Goal: Obtain resource: Download file/media

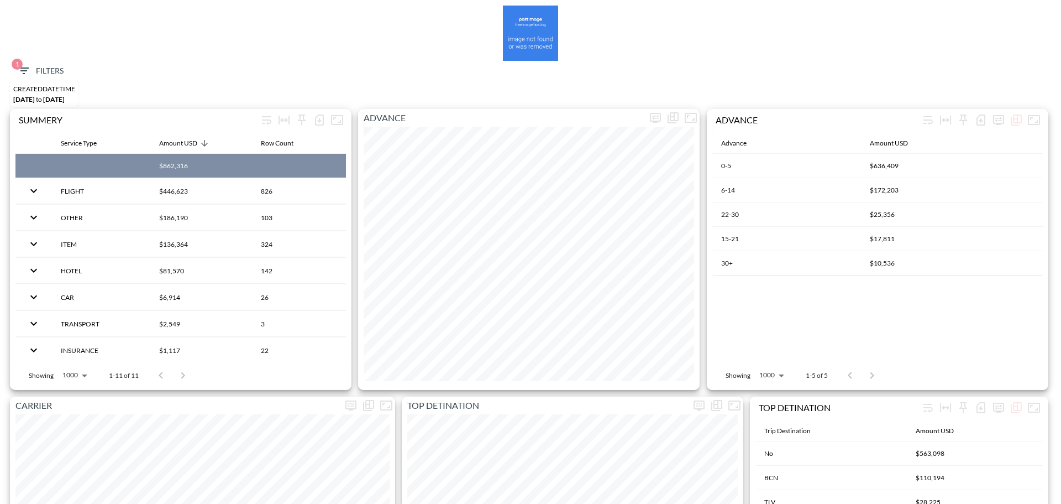
click at [23, 67] on icon "button" at bounding box center [24, 70] width 10 height 7
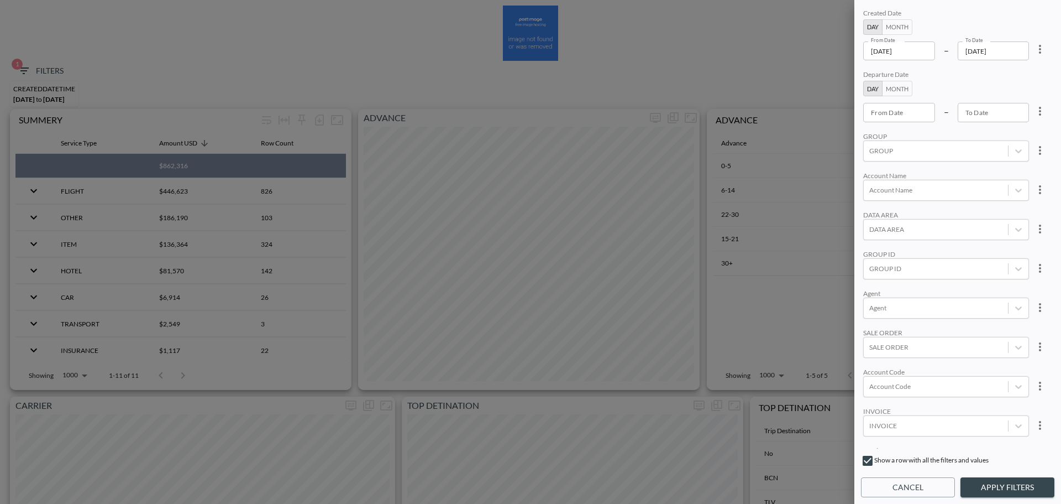
click at [1039, 50] on div at bounding box center [530, 252] width 1061 height 504
click at [916, 53] on div at bounding box center [530, 252] width 1061 height 504
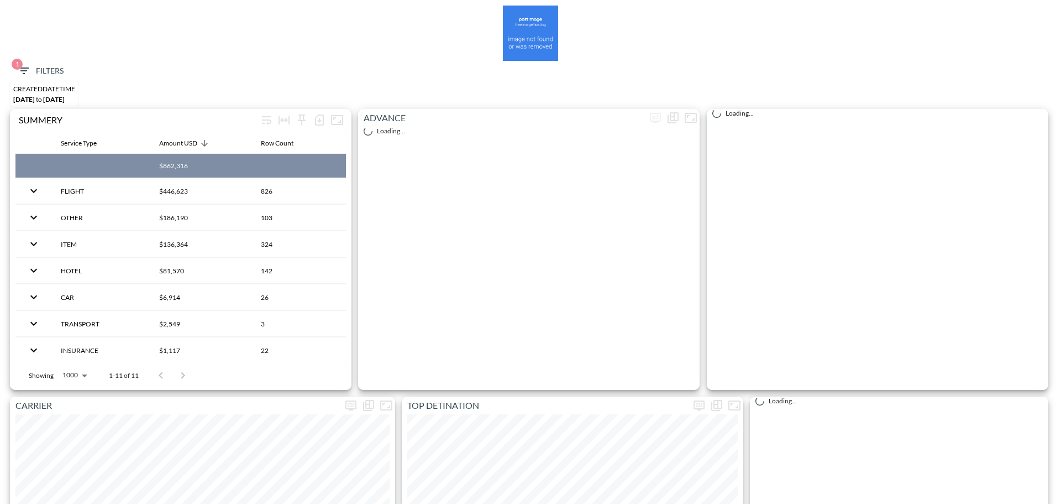
click at [37, 66] on span "1 Filters" at bounding box center [40, 71] width 46 height 14
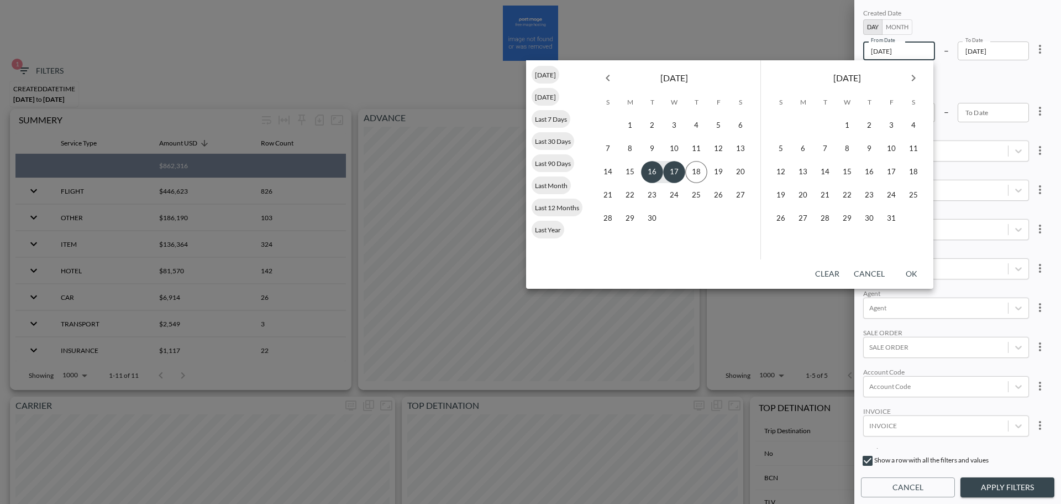
click at [549, 229] on span "Last Year" at bounding box center [548, 230] width 33 height 8
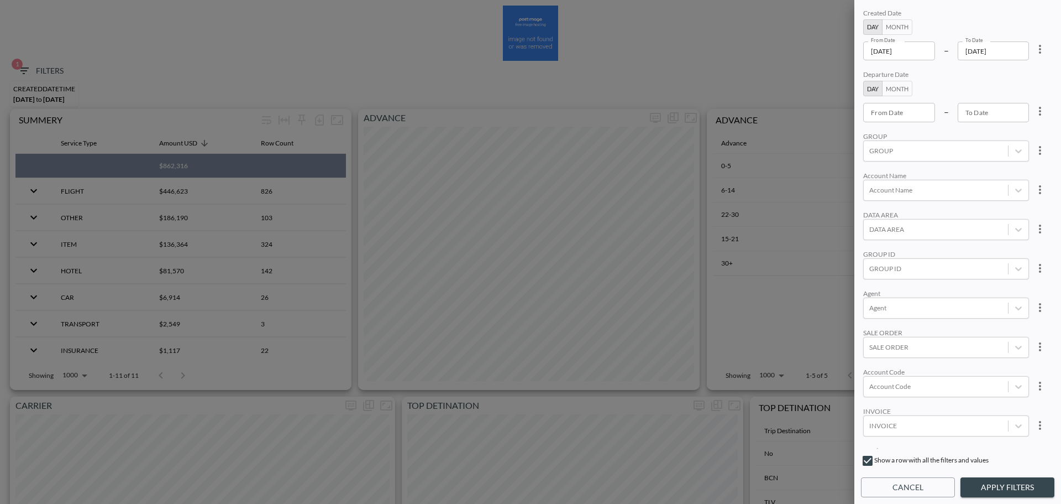
type input "[DATE]"
click at [1022, 51] on input "[DATE]" at bounding box center [994, 50] width 72 height 19
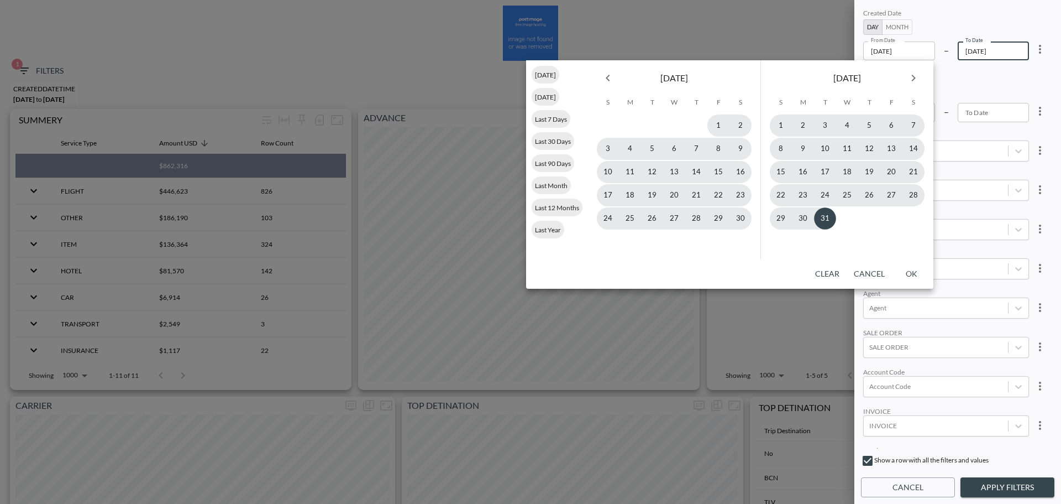
click at [913, 80] on icon "Next month" at bounding box center [914, 78] width 4 height 7
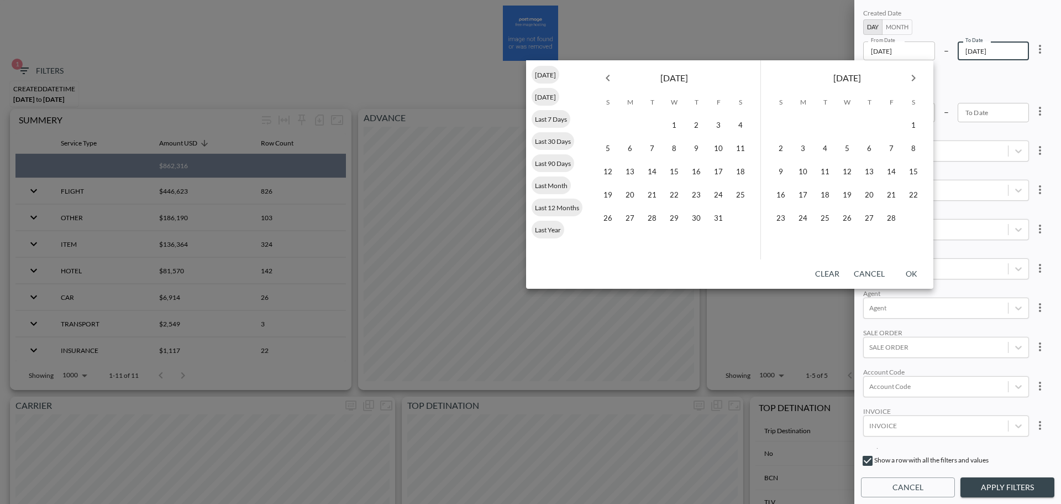
click at [913, 80] on icon "Next month" at bounding box center [914, 78] width 4 height 7
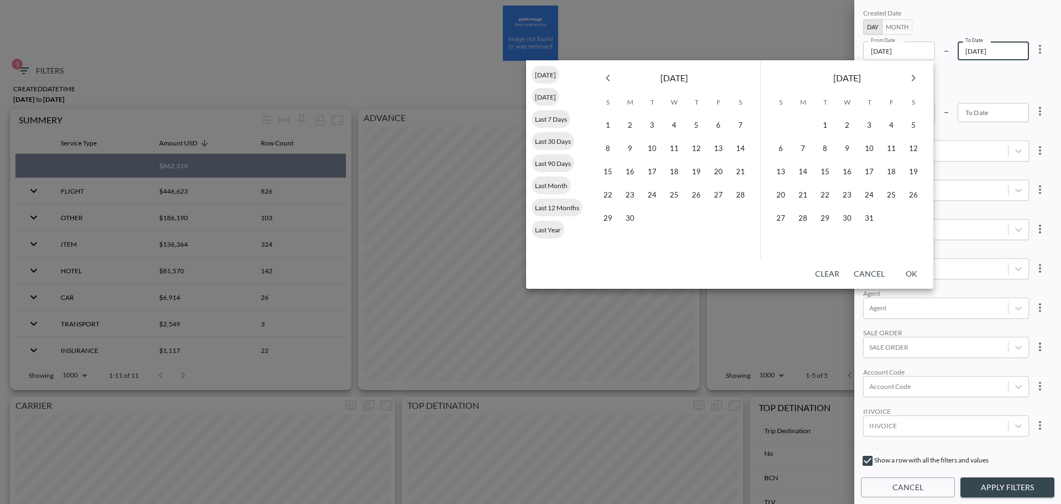
click at [913, 80] on icon "Next month" at bounding box center [914, 78] width 4 height 7
click at [846, 173] on button "17" at bounding box center [847, 172] width 22 height 22
type input "[DATE]"
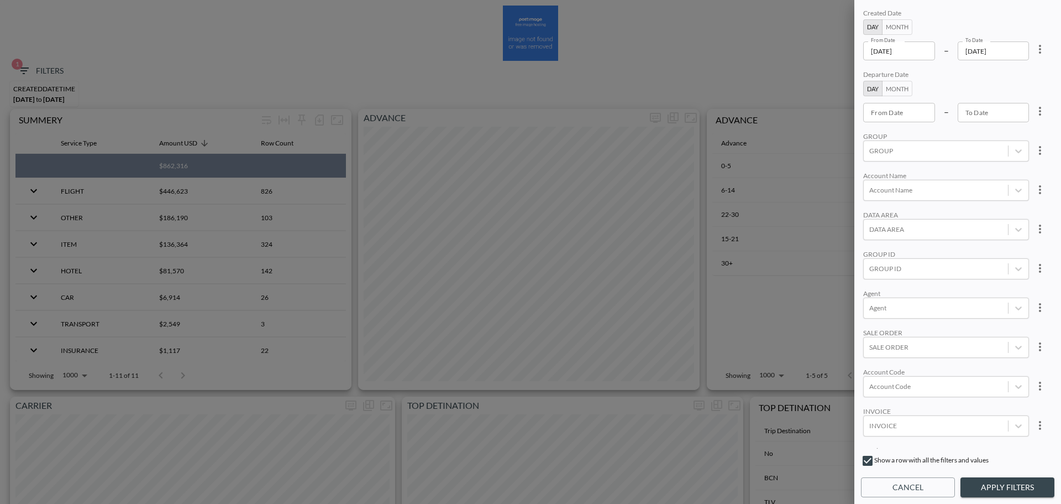
click at [928, 129] on div "Created Date Day Month From Date [DATE] From Date – To Date [DATE] To Date Depa…" at bounding box center [957, 228] width 193 height 442
click at [925, 396] on div "TRIP ORIGIN" at bounding box center [936, 396] width 144 height 15
click at [928, 392] on div at bounding box center [936, 396] width 133 height 11
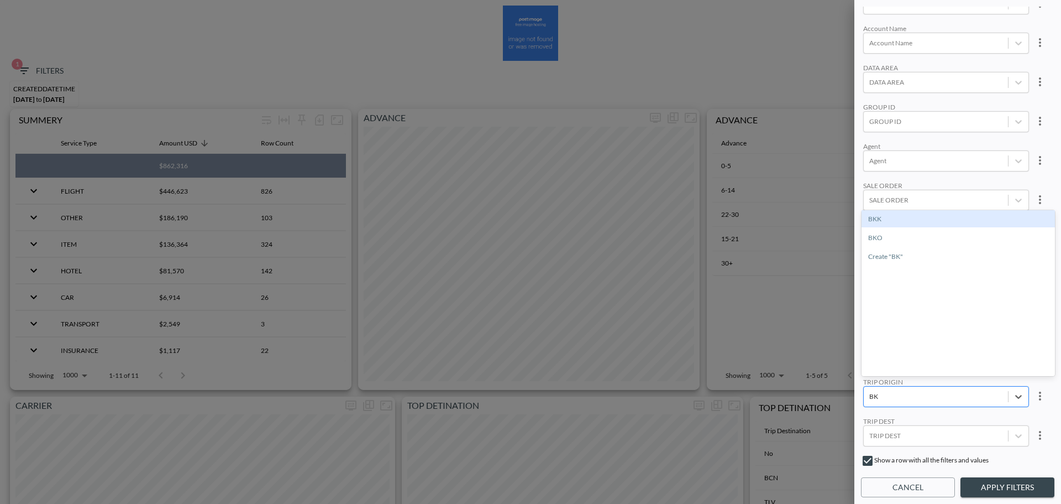
type input "BKK"
click at [892, 221] on div "BKK" at bounding box center [958, 218] width 193 height 17
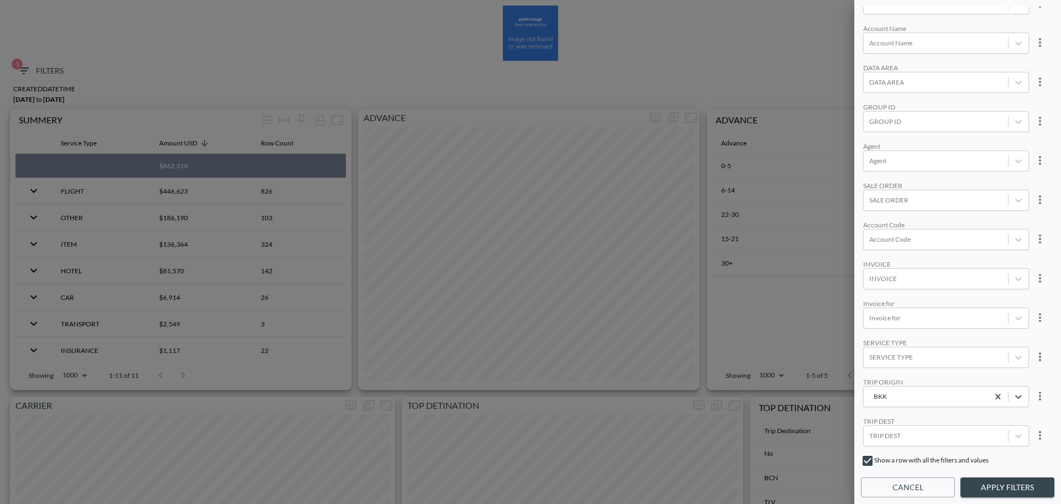
click at [993, 490] on button "Apply Filters" at bounding box center [1008, 487] width 94 height 20
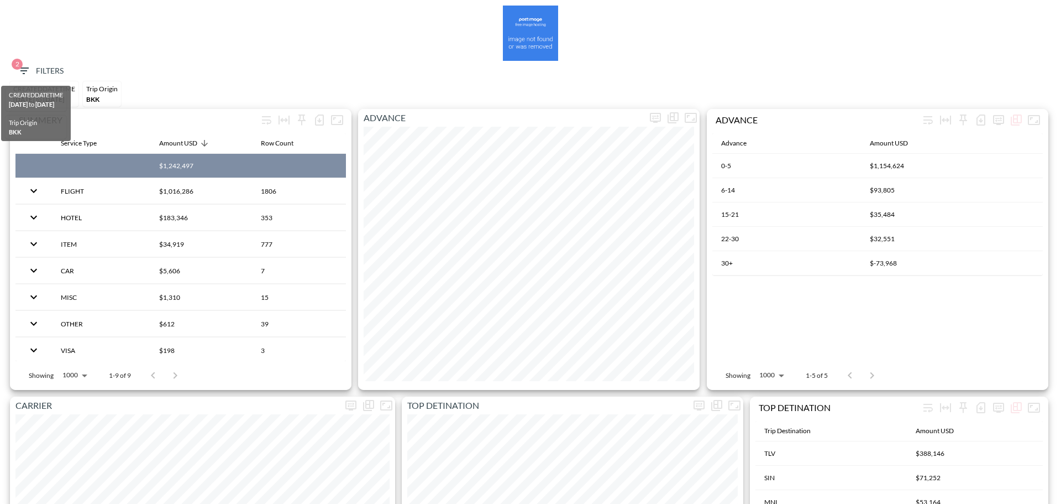
click at [53, 76] on span "2 Filters" at bounding box center [40, 71] width 46 height 14
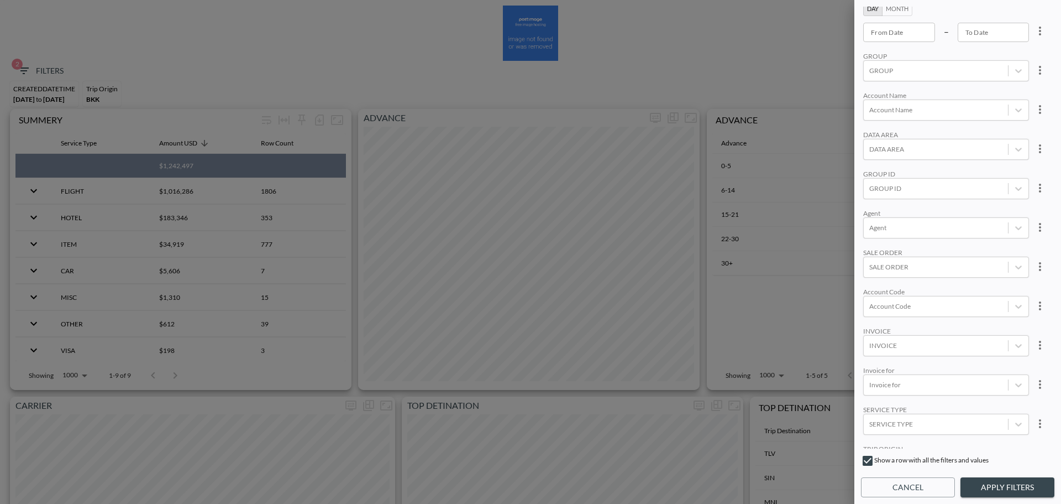
scroll to position [42, 0]
click at [912, 489] on button "Cancel" at bounding box center [908, 487] width 94 height 20
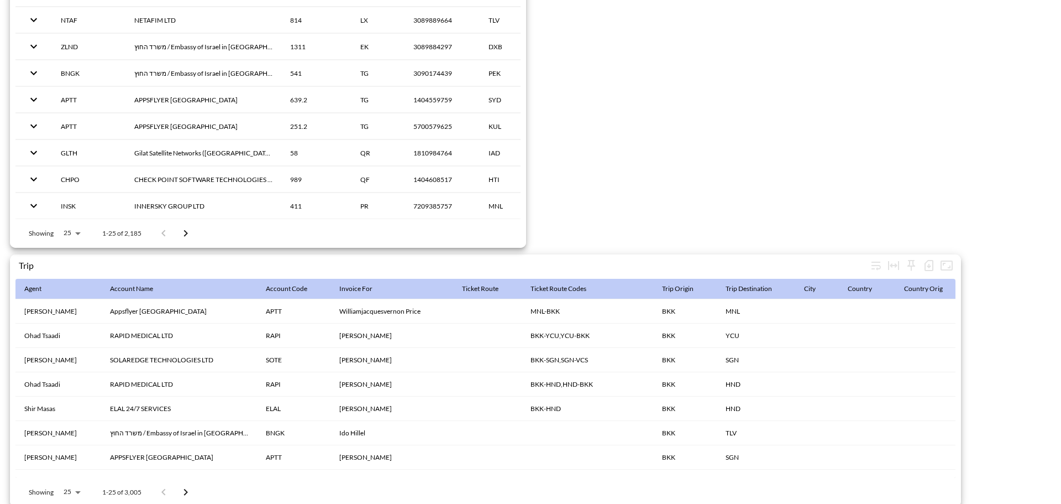
scroll to position [1708, 0]
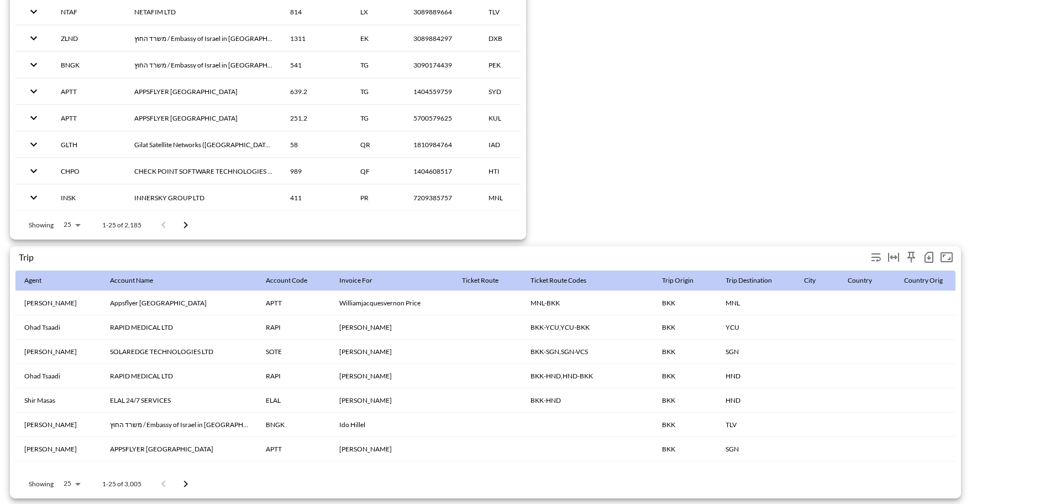
click at [928, 250] on icon "button" at bounding box center [929, 256] width 13 height 13
click at [863, 276] on li "Download CSV ( 3,005 Rows )" at bounding box center [866, 275] width 142 height 20
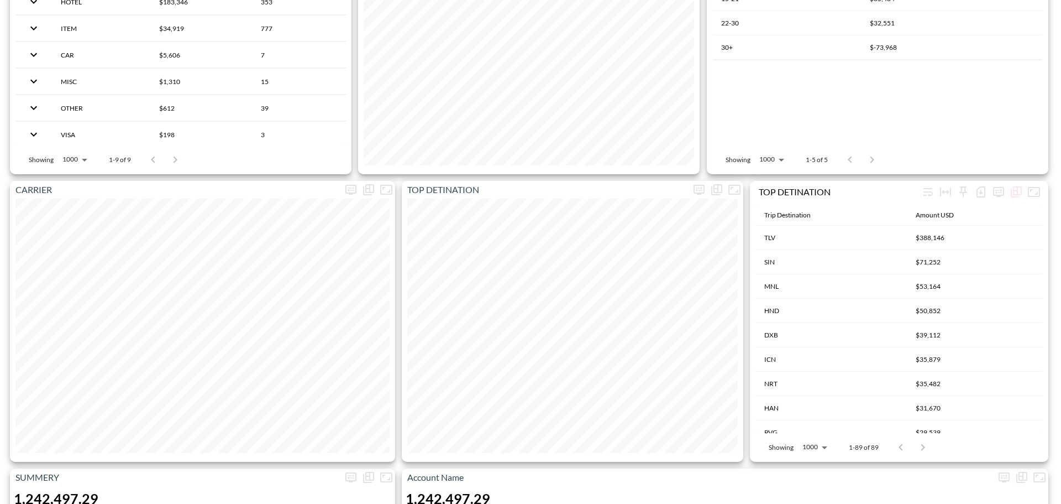
scroll to position [0, 0]
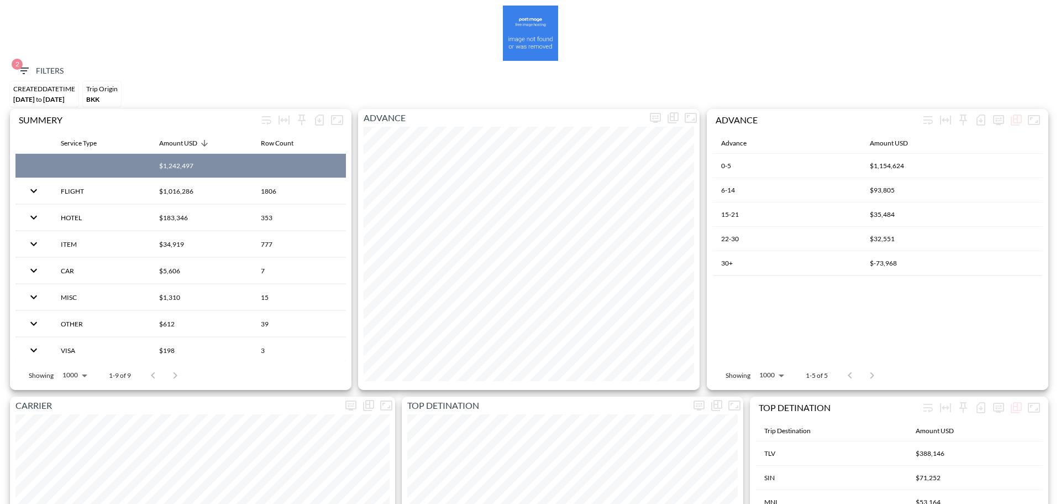
click at [55, 66] on span "2 Filters" at bounding box center [40, 71] width 46 height 14
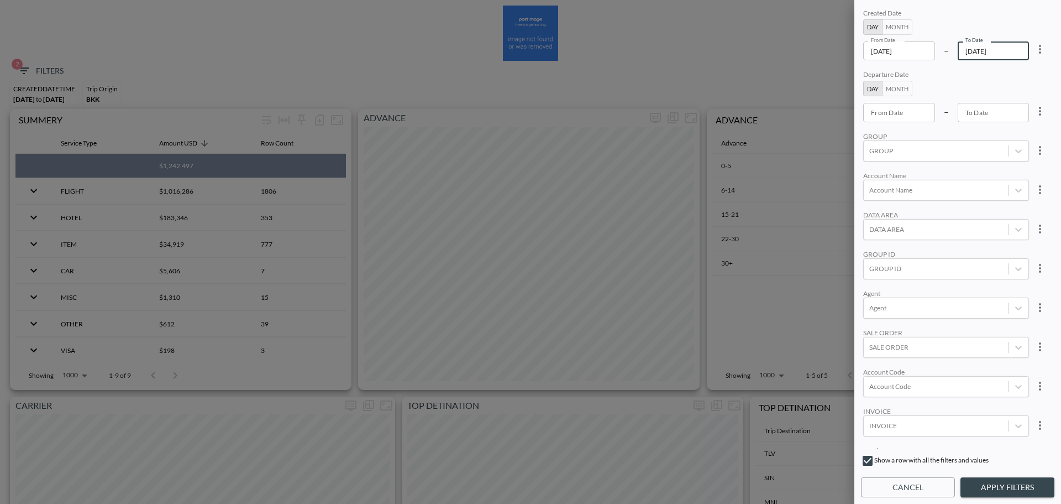
click at [1014, 55] on input "[DATE]" at bounding box center [994, 50] width 72 height 19
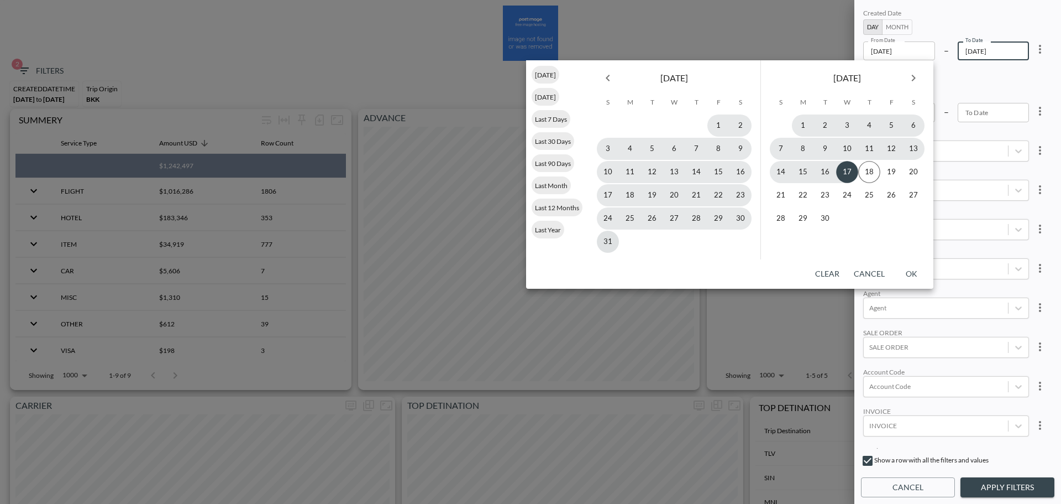
click at [615, 238] on button "31" at bounding box center [608, 242] width 22 height 22
type input "[DATE]"
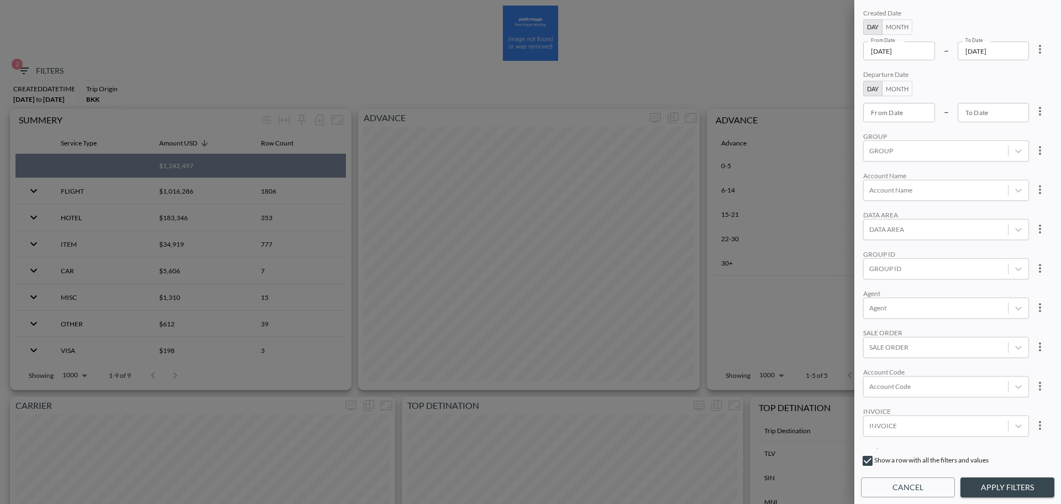
click at [1004, 486] on button "Apply Filters" at bounding box center [1008, 487] width 94 height 20
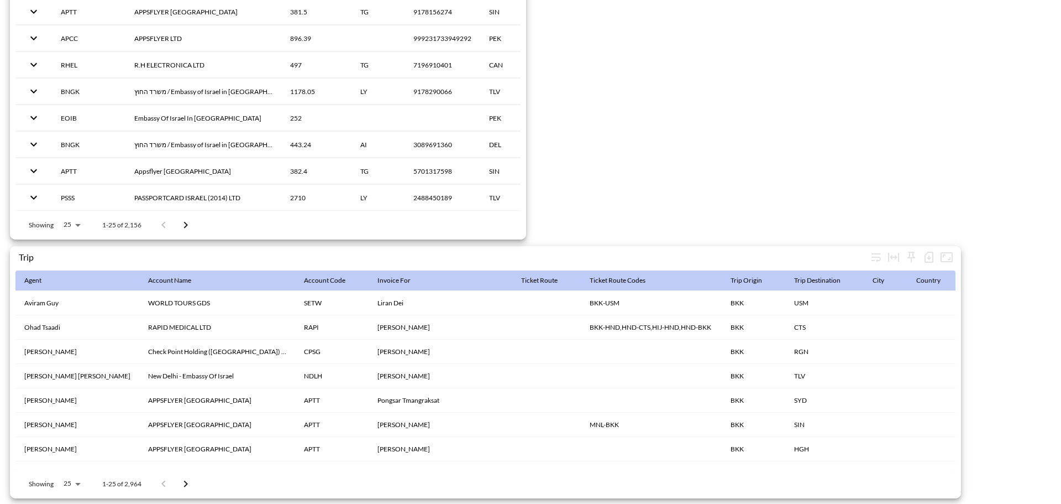
scroll to position [276, 0]
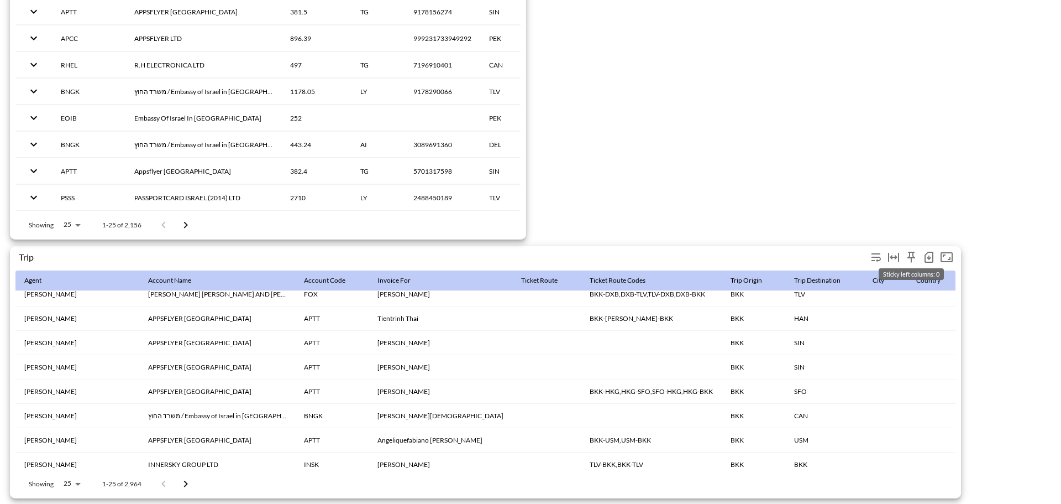
click at [929, 255] on icon "button" at bounding box center [929, 257] width 4 height 4
click at [880, 273] on li "Download CSV ( 2,964 Rows )" at bounding box center [866, 275] width 142 height 20
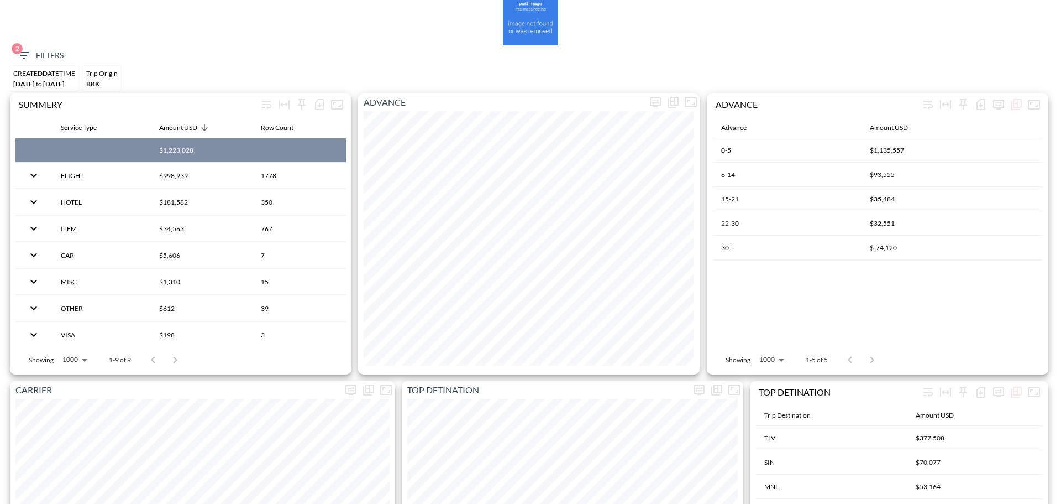
scroll to position [0, 0]
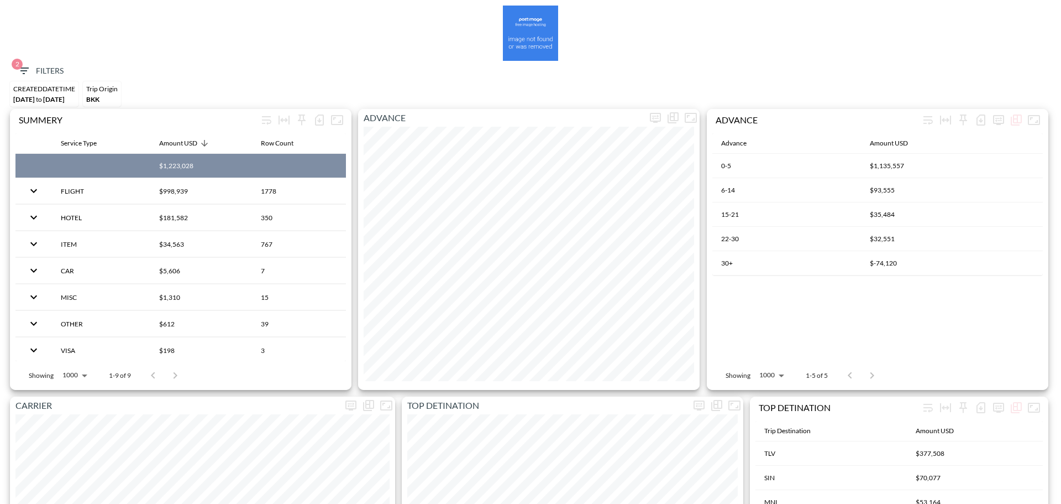
click at [37, 66] on span "2 Filters" at bounding box center [40, 71] width 46 height 14
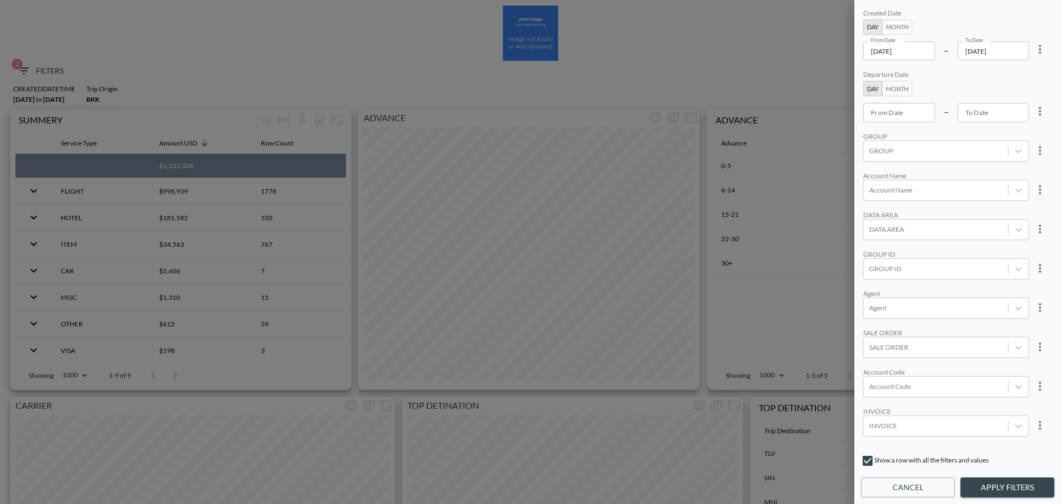
scroll to position [153, 0]
click at [974, 393] on div at bounding box center [936, 396] width 133 height 11
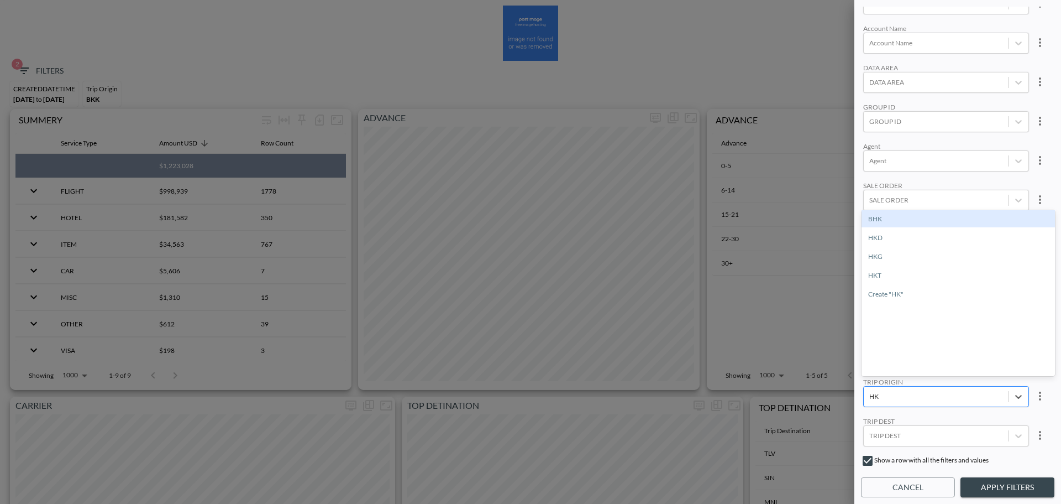
type input "HKT"
click at [900, 219] on div "HKT" at bounding box center [958, 218] width 193 height 17
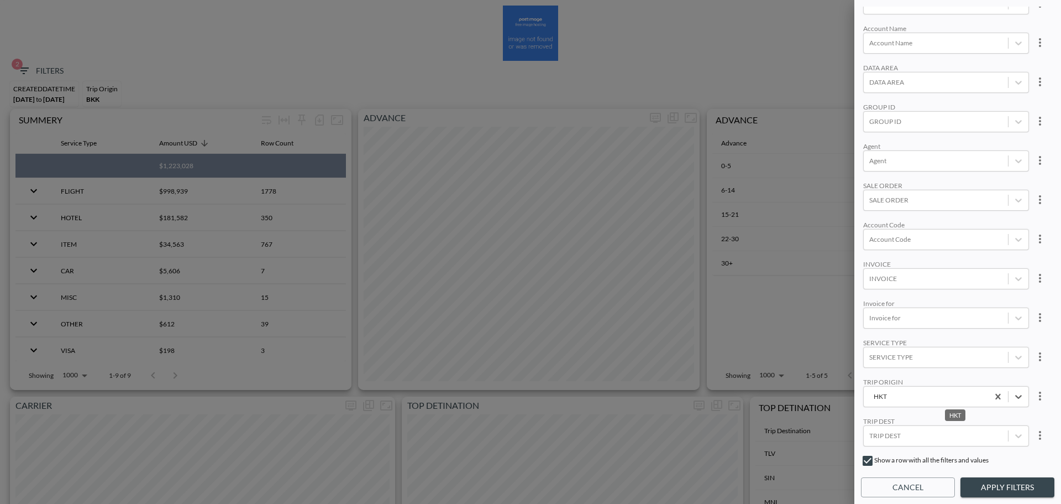
click at [928, 175] on div "Created Date Day Month From Date [DATE] From Date – To Date [DATE] To Date Depa…" at bounding box center [957, 228] width 193 height 442
click at [991, 496] on button "Apply Filters" at bounding box center [1008, 487] width 94 height 20
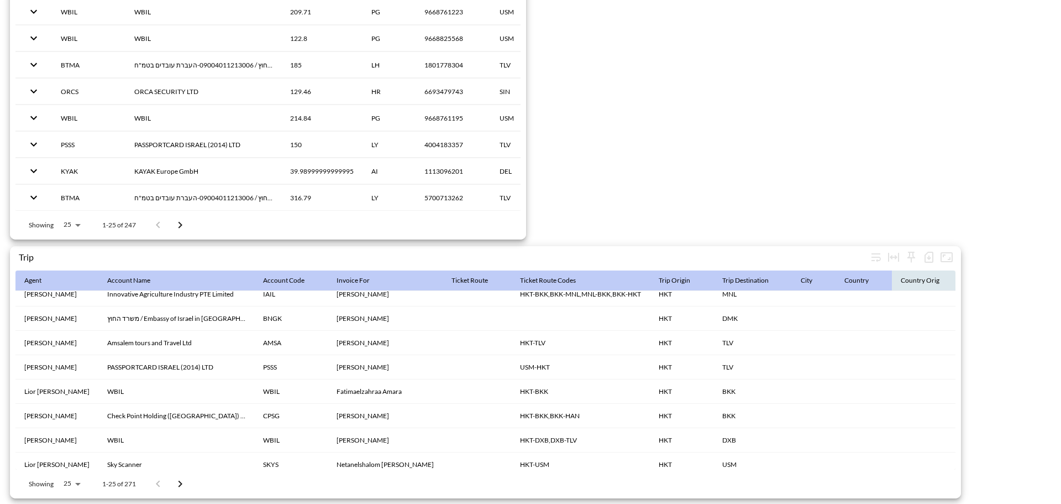
scroll to position [1708, 0]
click at [927, 250] on icon "button" at bounding box center [929, 256] width 13 height 13
click at [867, 272] on li "Download CSV ( 271 Rows )" at bounding box center [869, 275] width 135 height 20
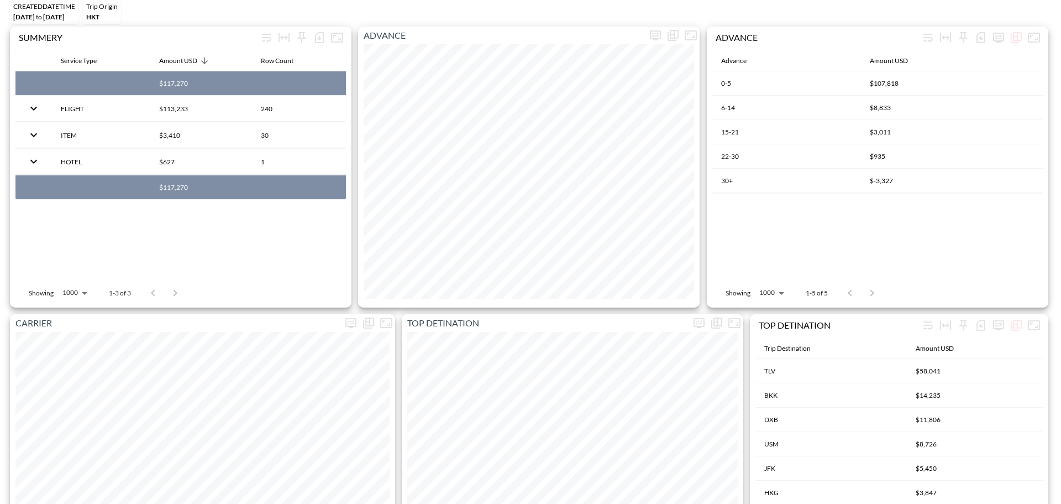
scroll to position [0, 0]
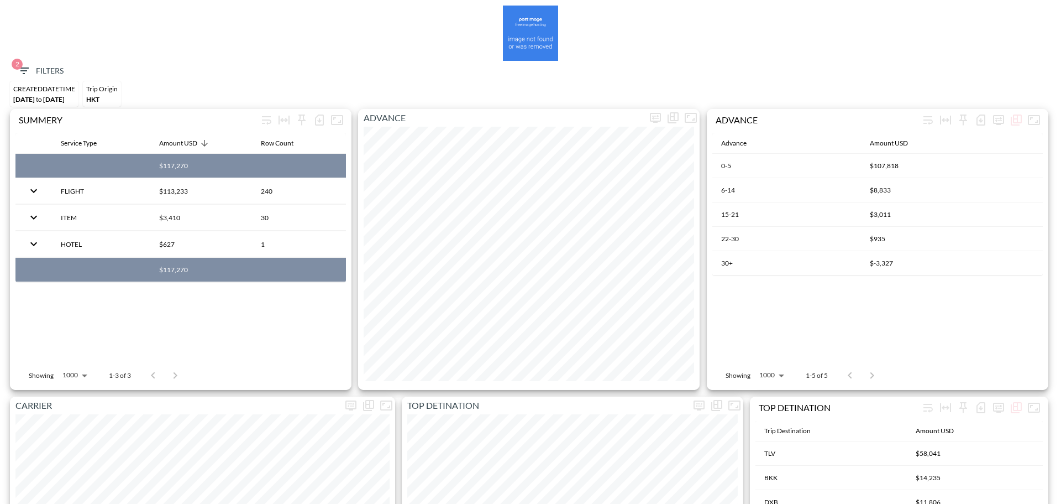
click at [36, 65] on span "2 Filters" at bounding box center [40, 71] width 46 height 14
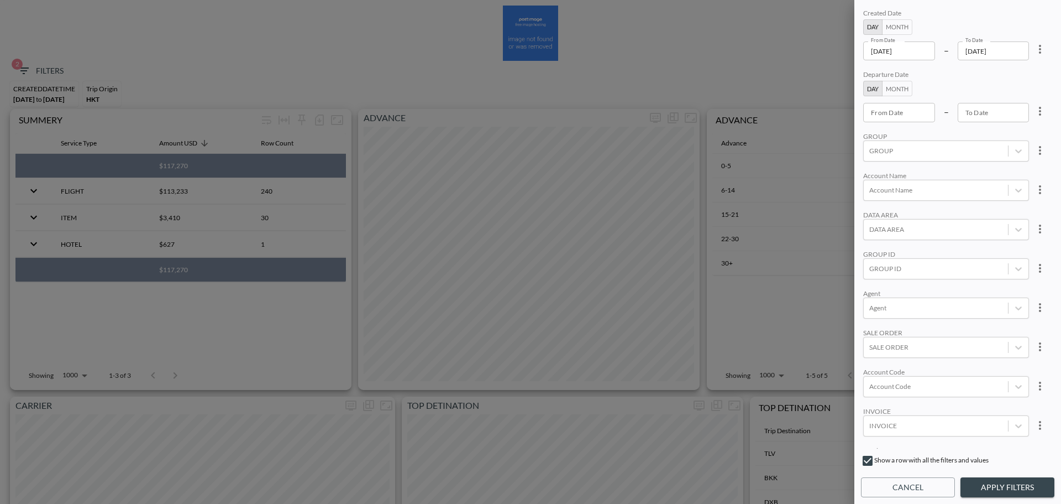
scroll to position [153, 0]
click at [927, 391] on div at bounding box center [936, 396] width 133 height 11
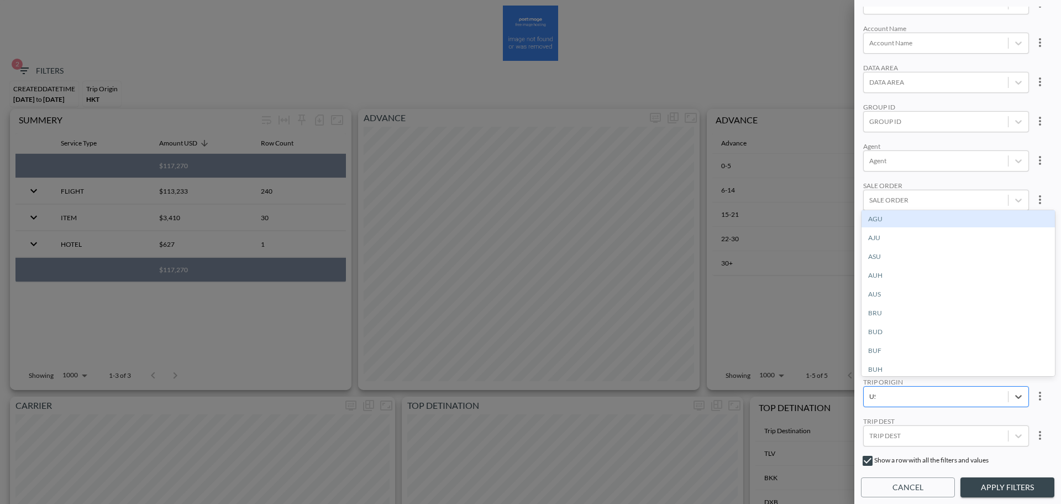
type input "USM"
click at [902, 218] on div "USM" at bounding box center [958, 218] width 193 height 17
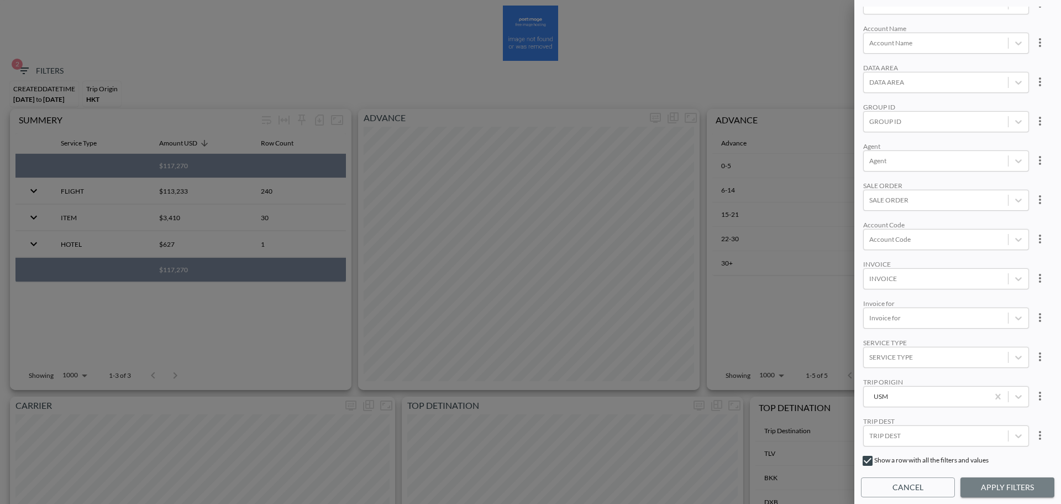
click at [996, 487] on button "Apply Filters" at bounding box center [1008, 487] width 94 height 20
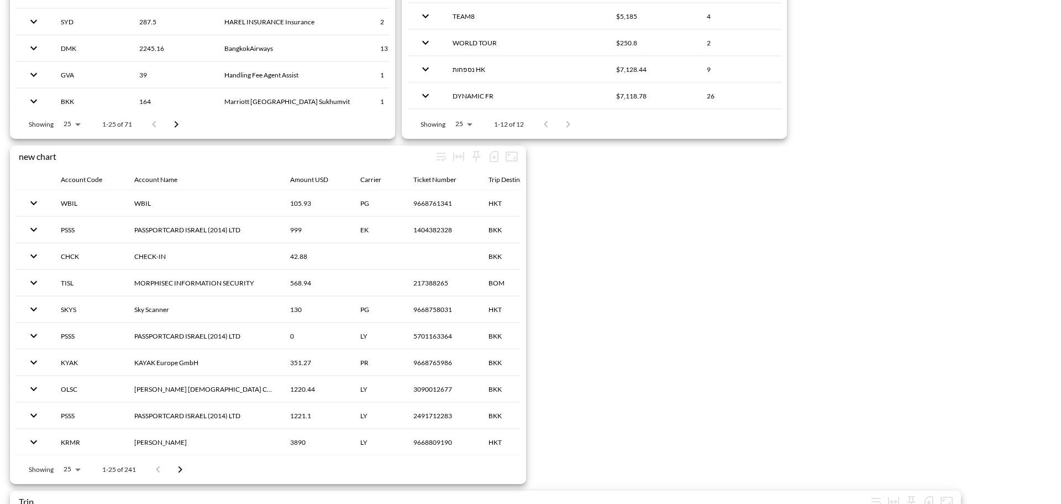
scroll to position [1658, 0]
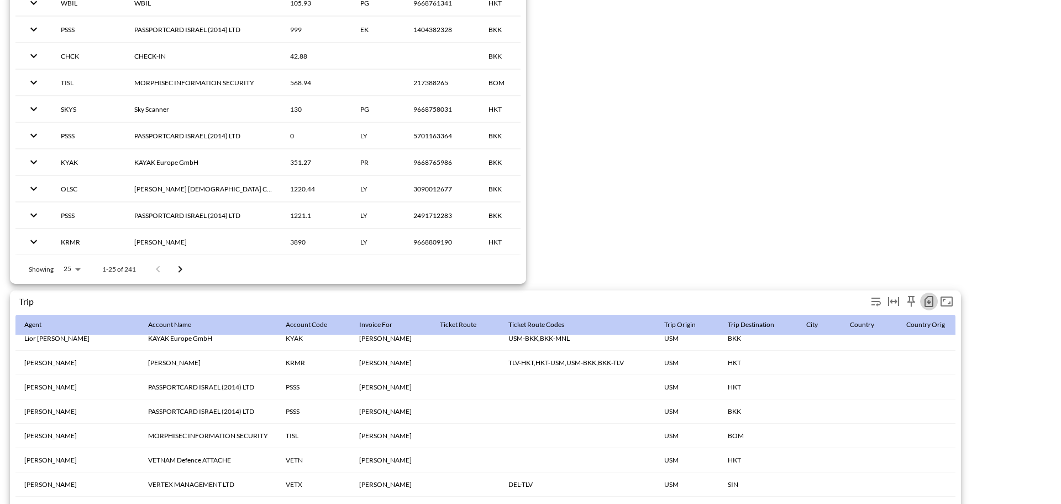
click at [924, 300] on icon "button" at bounding box center [929, 301] width 13 height 13
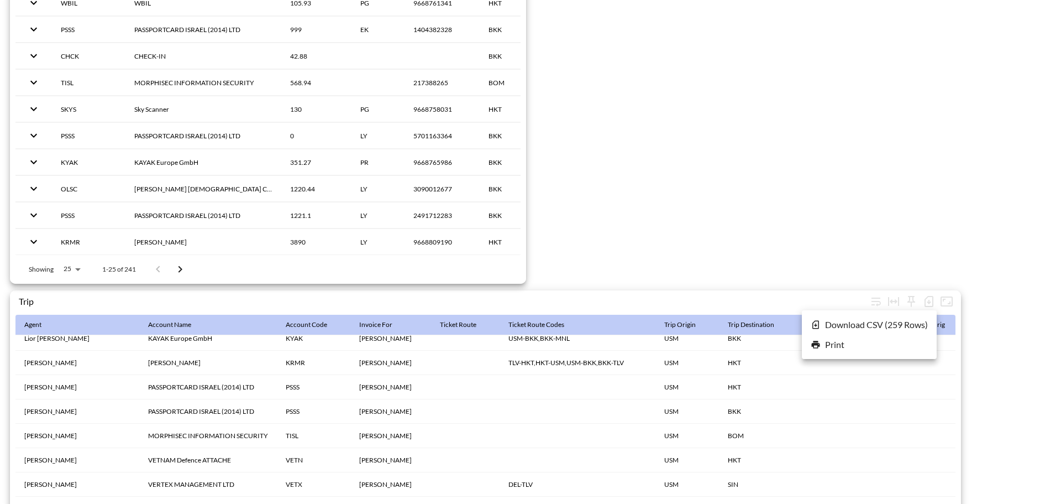
click at [872, 325] on li "Download CSV ( 259 Rows )" at bounding box center [869, 325] width 135 height 20
